Goal: Find specific page/section

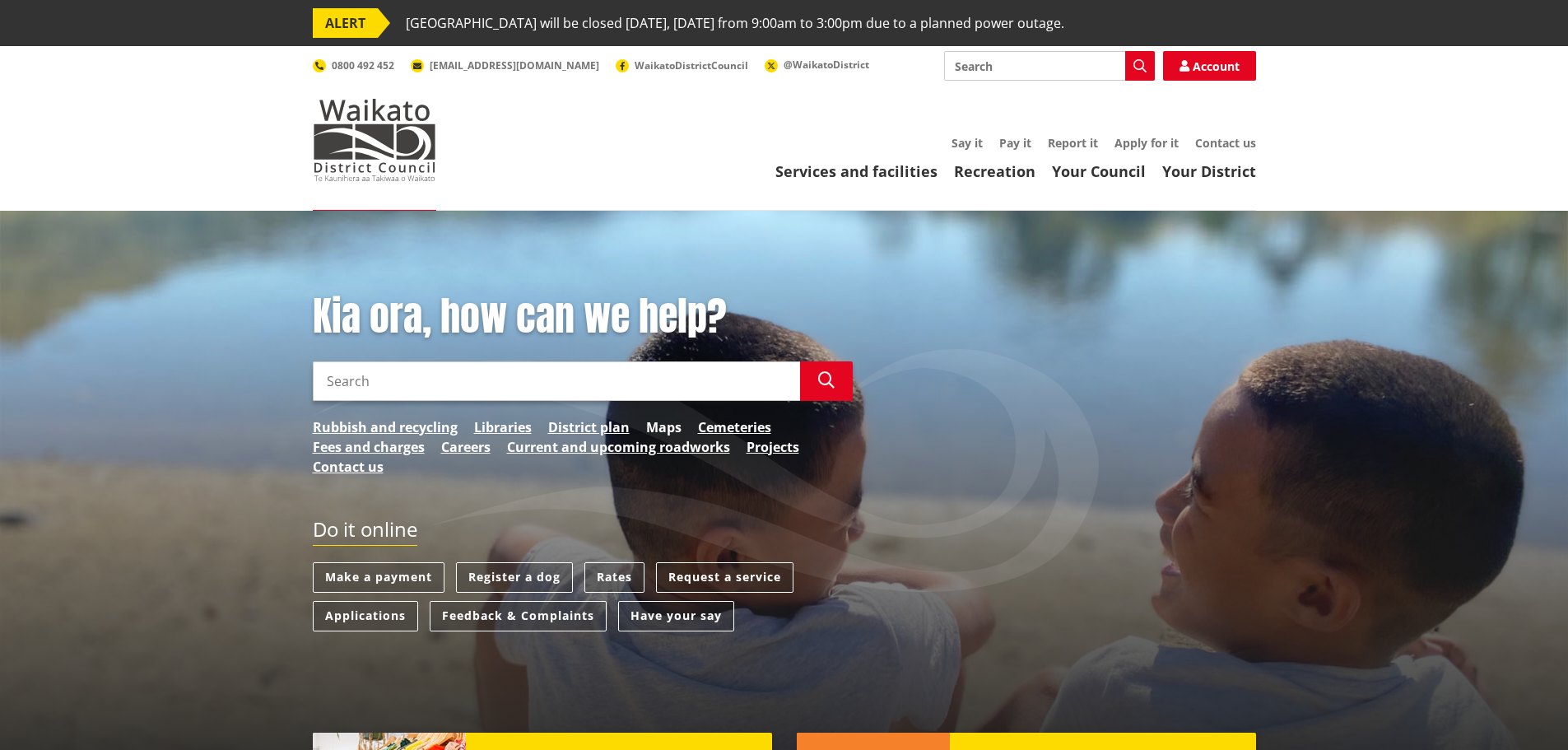
click at [666, 430] on link "Maps" at bounding box center [663, 427] width 35 height 20
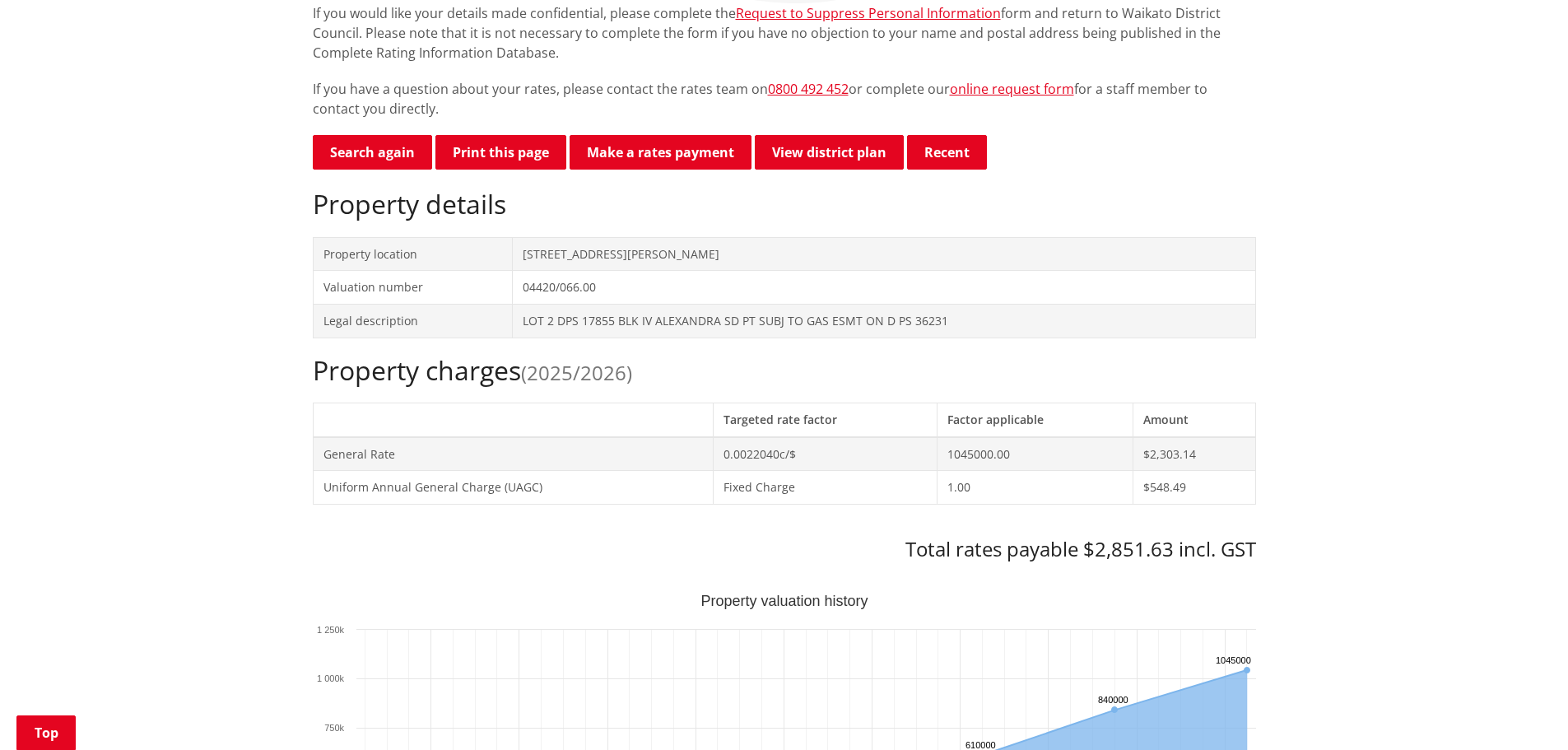
scroll to position [494, 0]
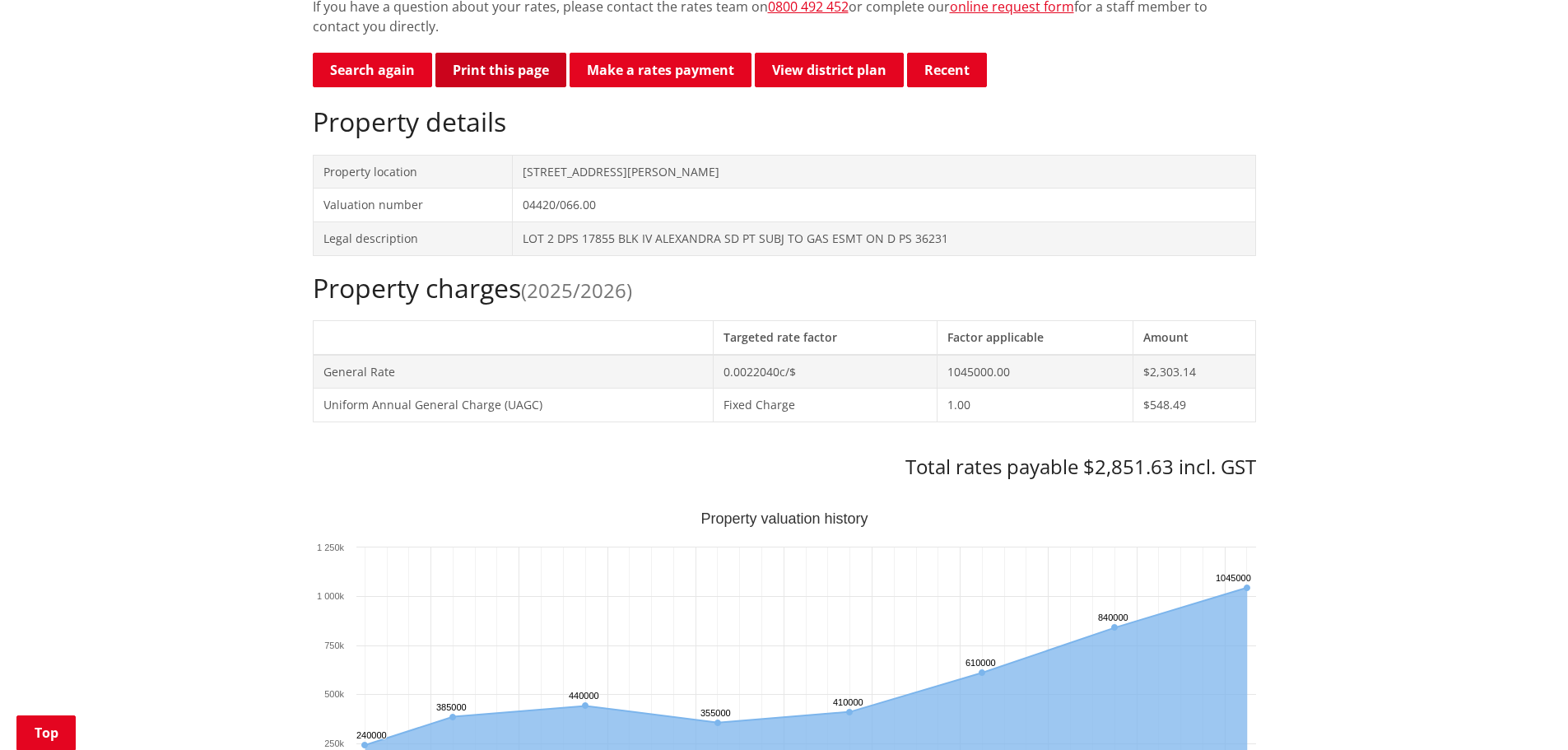
click at [509, 69] on button "Print this page" at bounding box center [500, 70] width 131 height 34
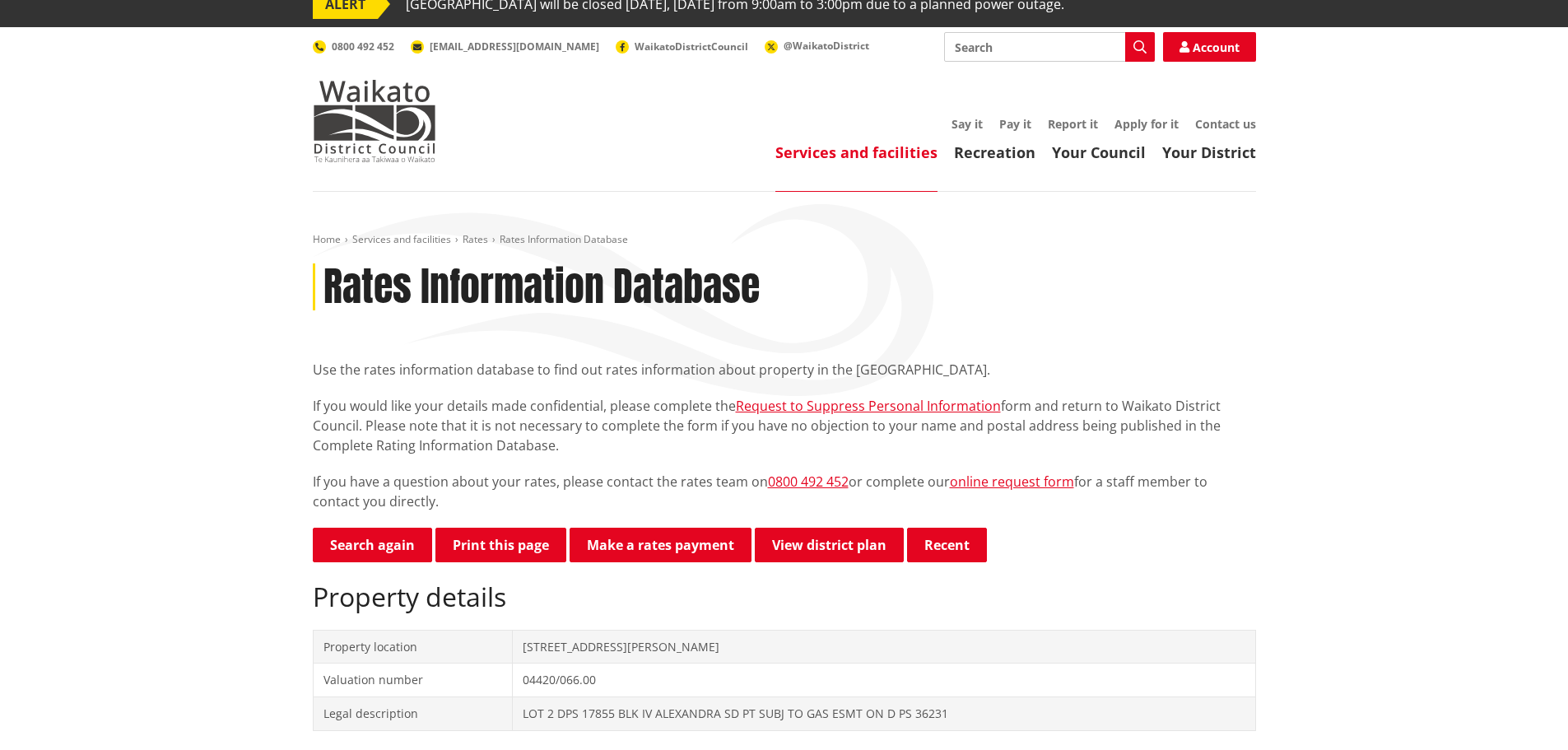
scroll to position [0, 0]
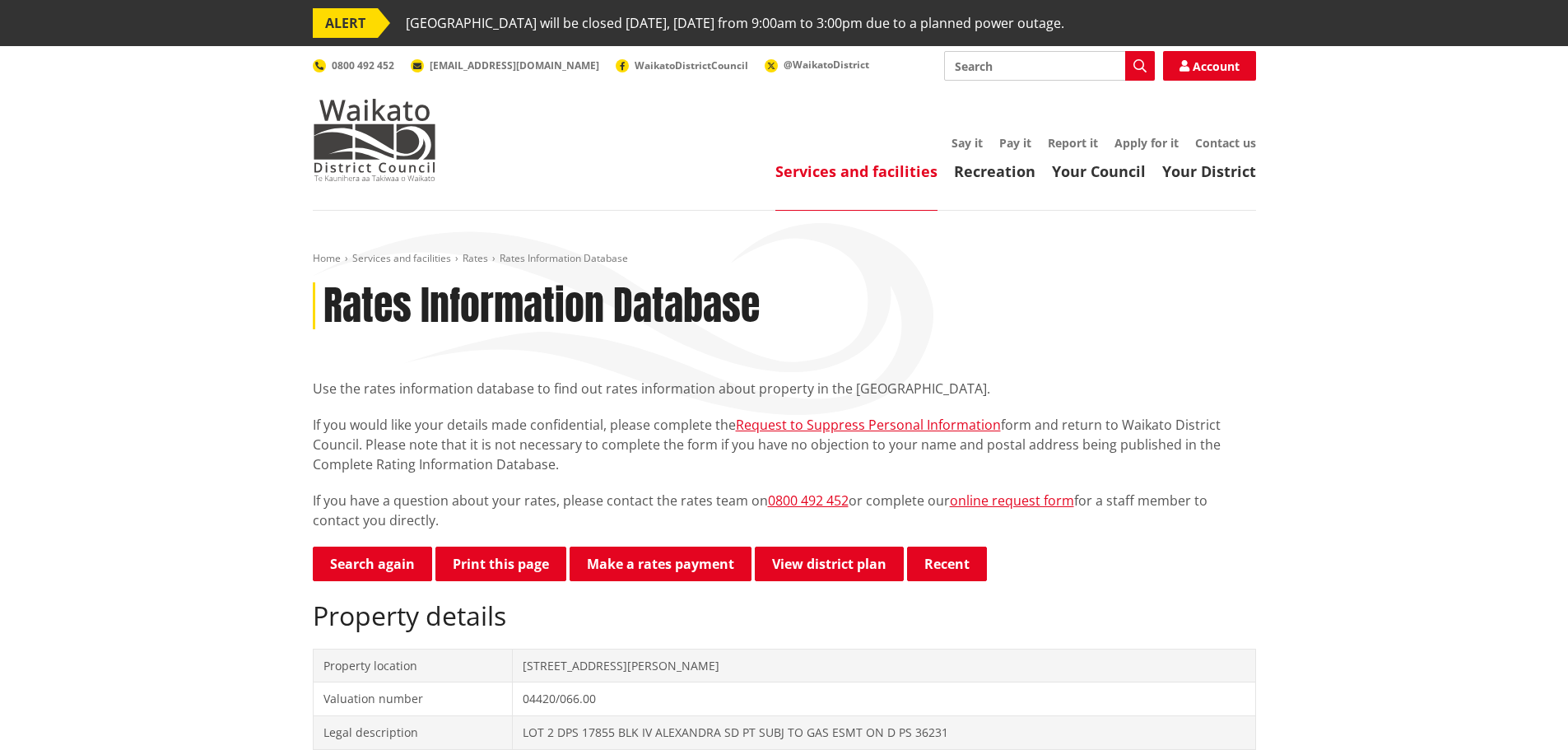
click at [981, 66] on input "Search" at bounding box center [1049, 66] width 211 height 30
type input "property file"
click at [1133, 71] on icon "button" at bounding box center [1140, 66] width 13 height 13
click at [1136, 65] on icon "button" at bounding box center [1140, 66] width 13 height 13
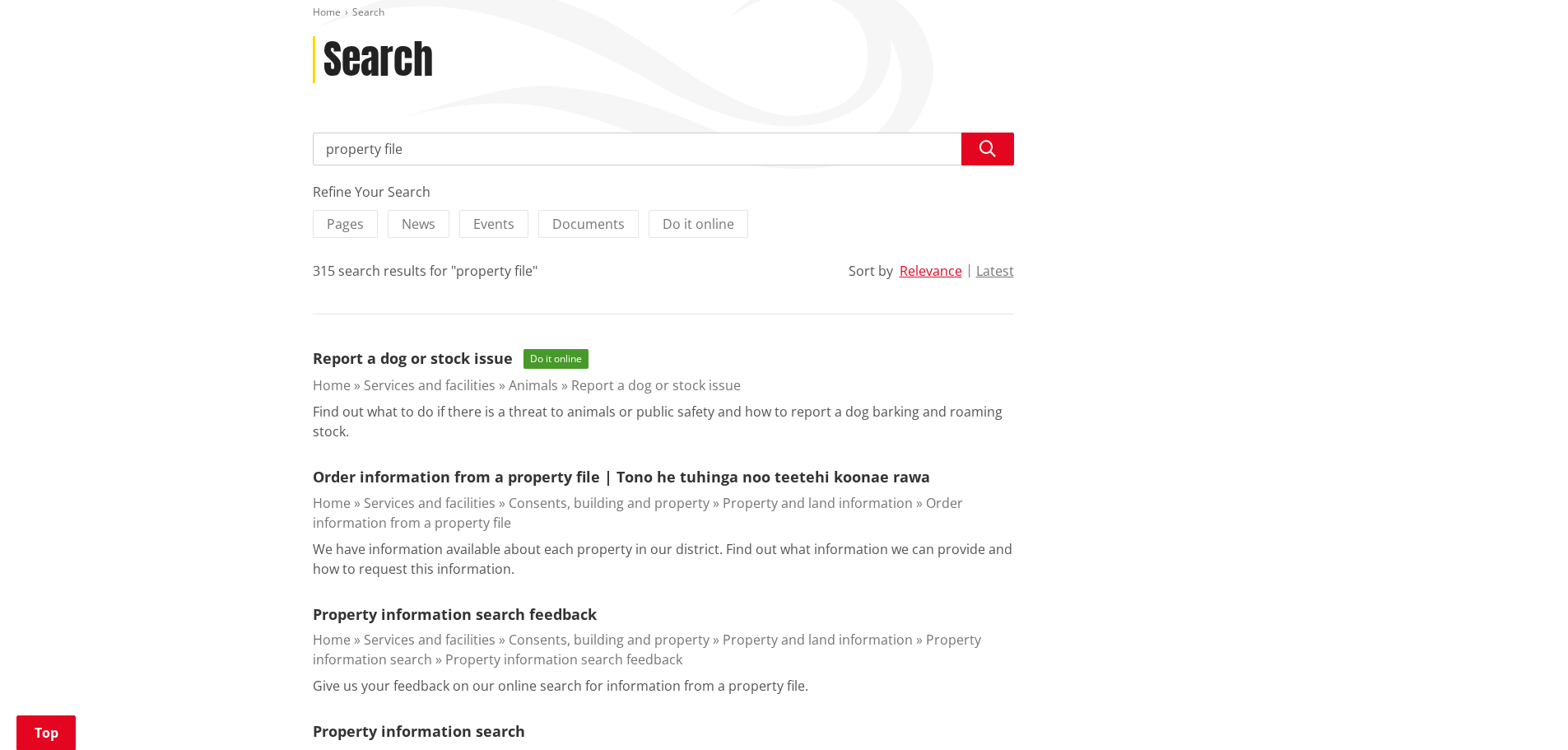
scroll to position [247, 0]
